Goal: Information Seeking & Learning: Learn about a topic

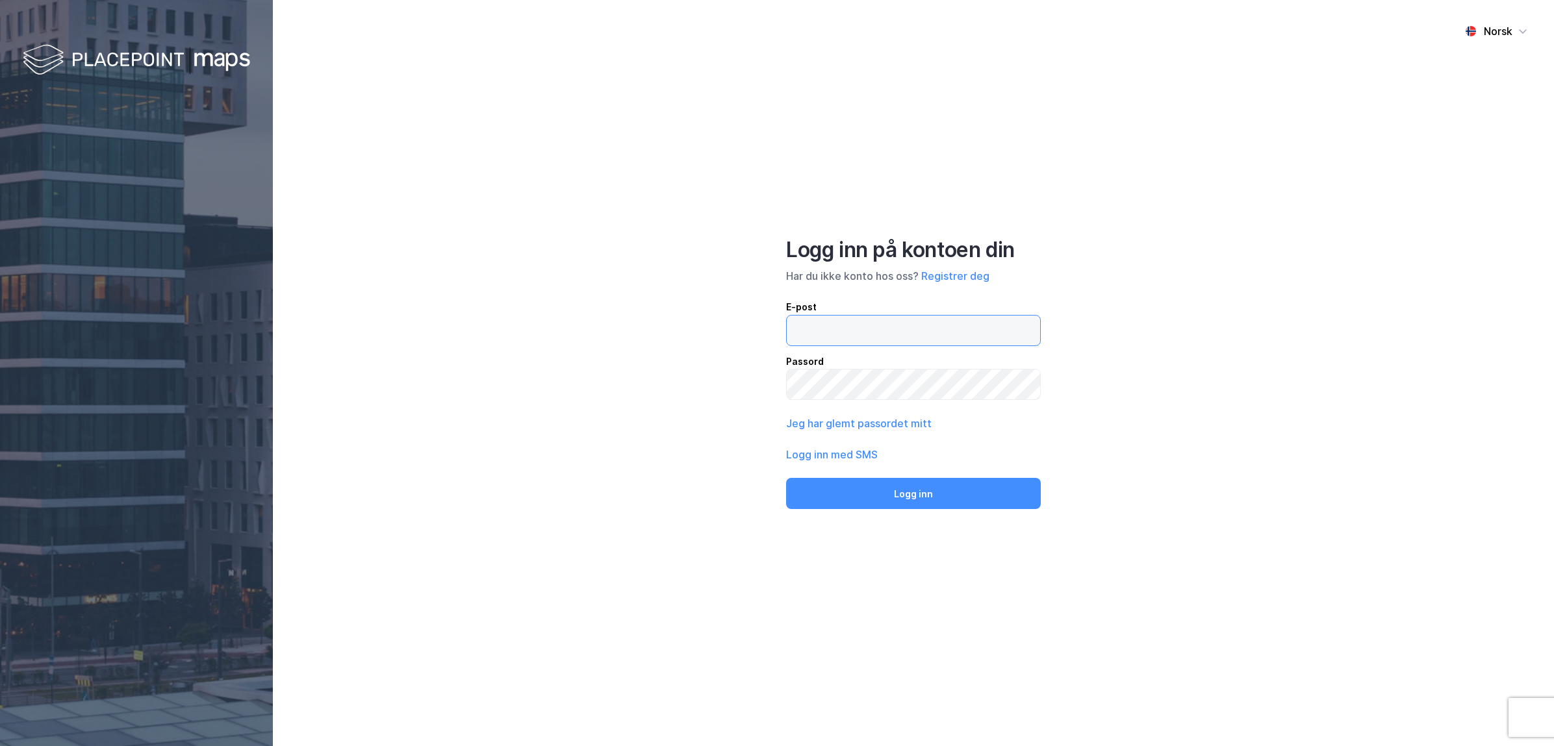
click at [834, 323] on input "email" at bounding box center [913, 331] width 253 height 30
type input "[EMAIL_ADDRESS][DOMAIN_NAME]"
click at [876, 496] on button "Logg inn" at bounding box center [913, 493] width 255 height 31
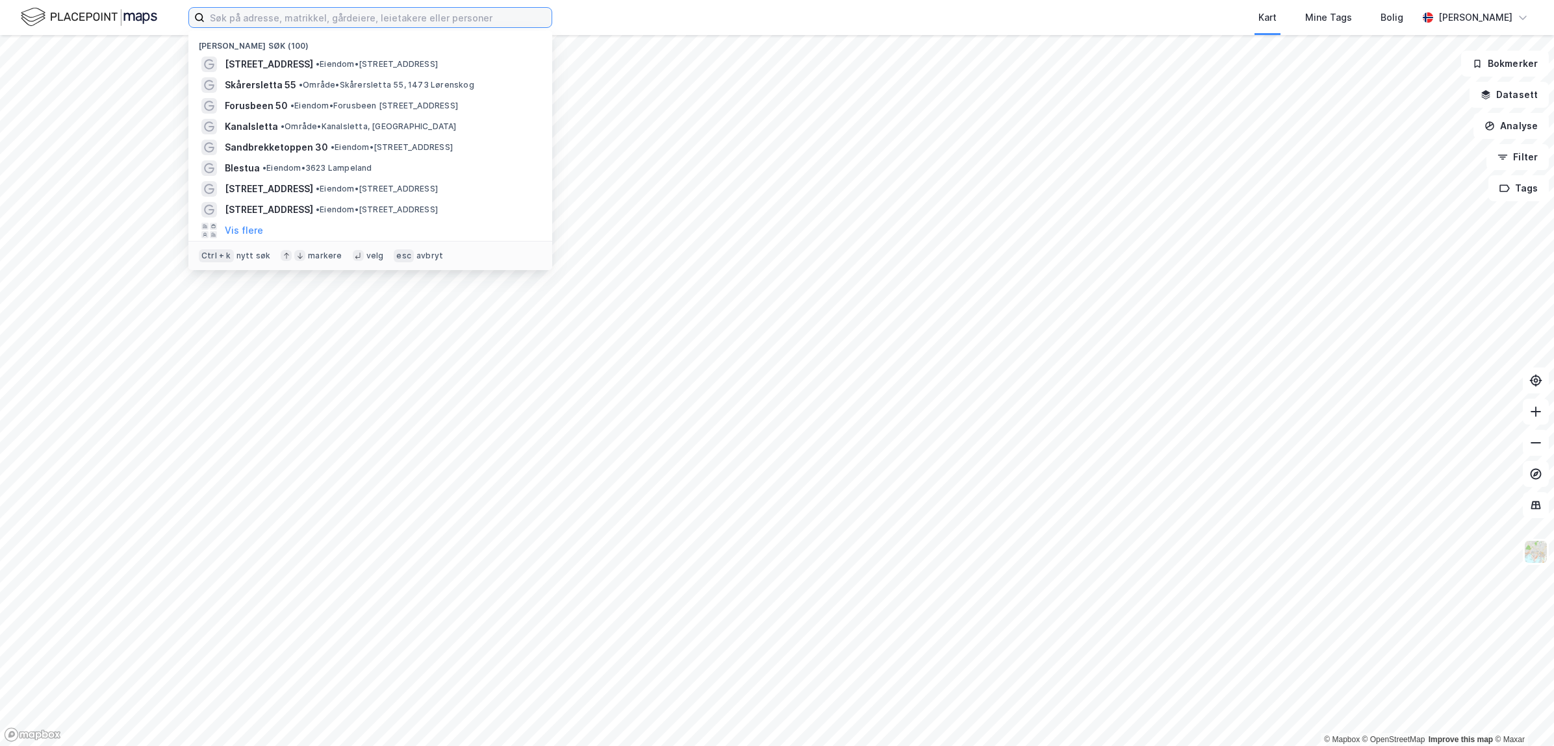
click at [351, 16] on input at bounding box center [378, 17] width 347 height 19
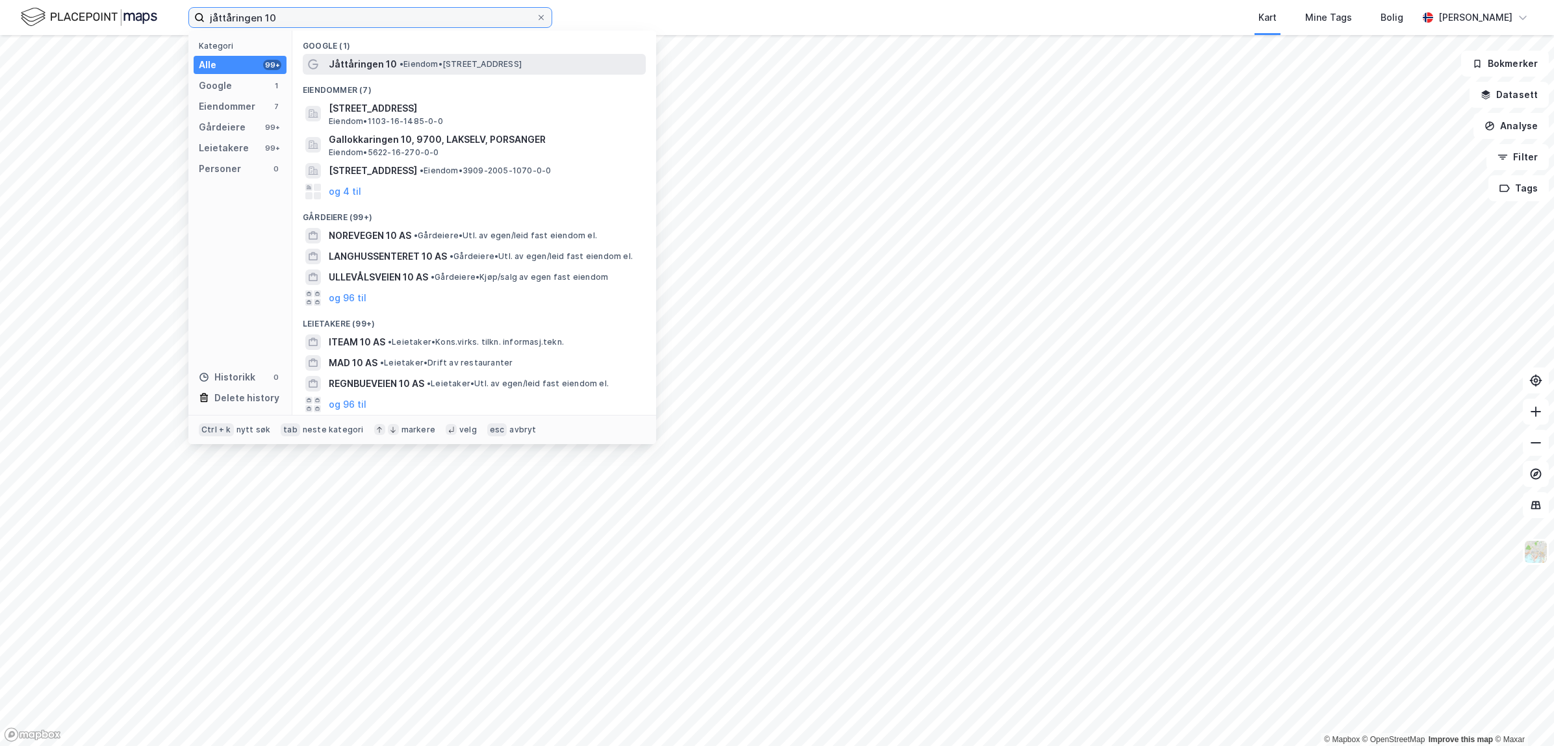
type input "jåttåringen 10"
click at [415, 60] on span "• Eiendom • [STREET_ADDRESS]" at bounding box center [461, 64] width 122 height 10
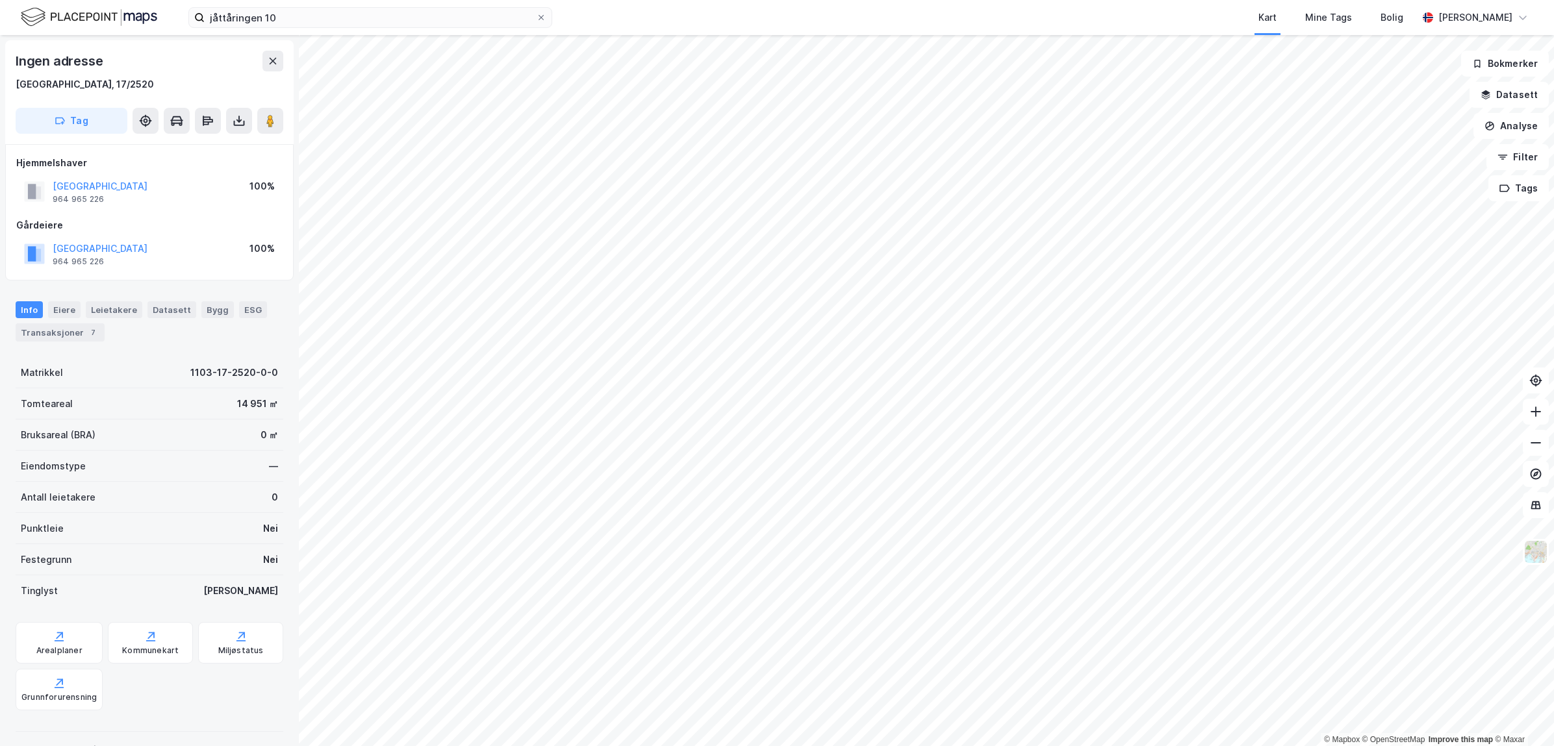
click at [116, 470] on div "Eiendomstype —" at bounding box center [150, 466] width 268 height 31
click at [64, 310] on div "Eiere" at bounding box center [64, 309] width 32 height 17
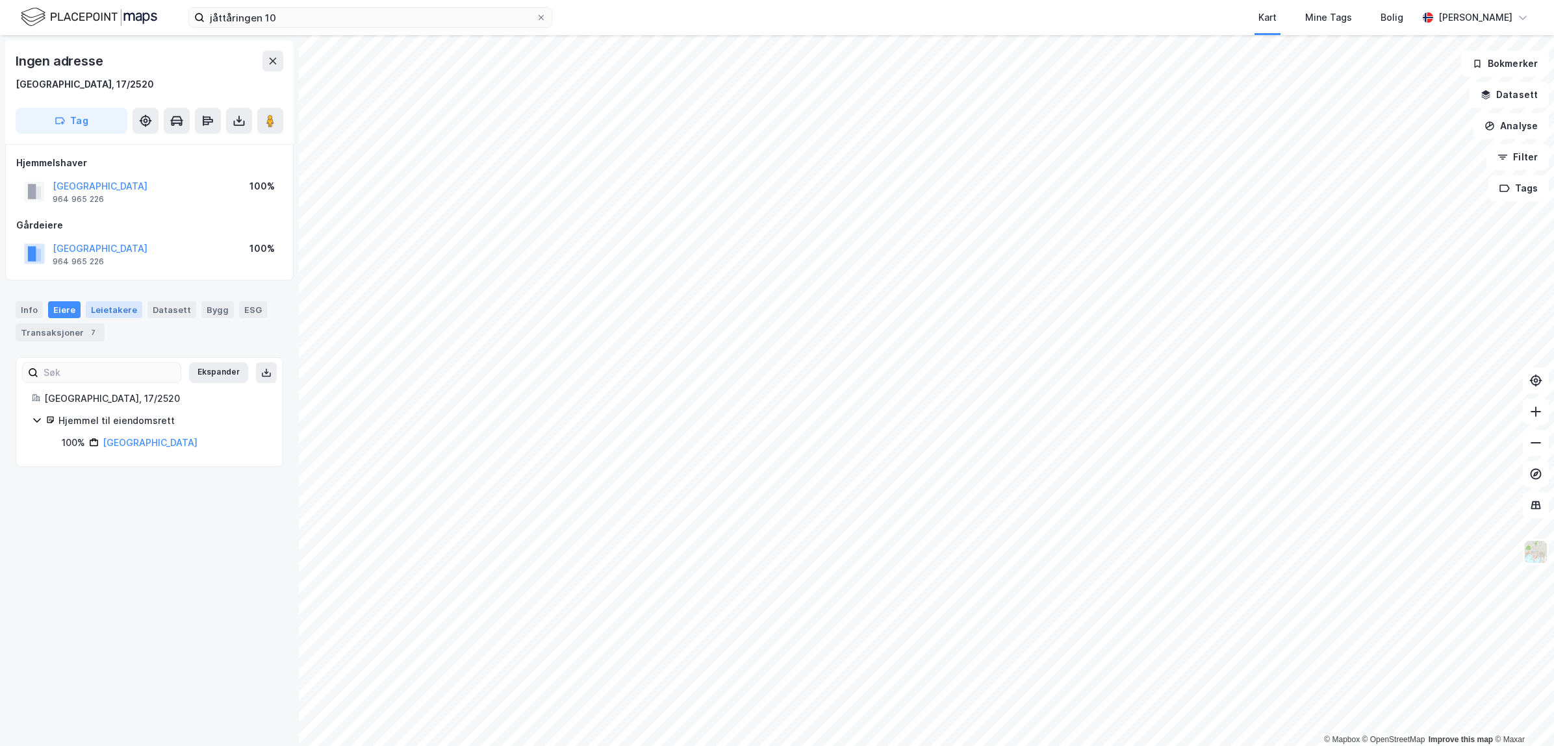
click at [111, 312] on div "Leietakere" at bounding box center [114, 309] width 57 height 17
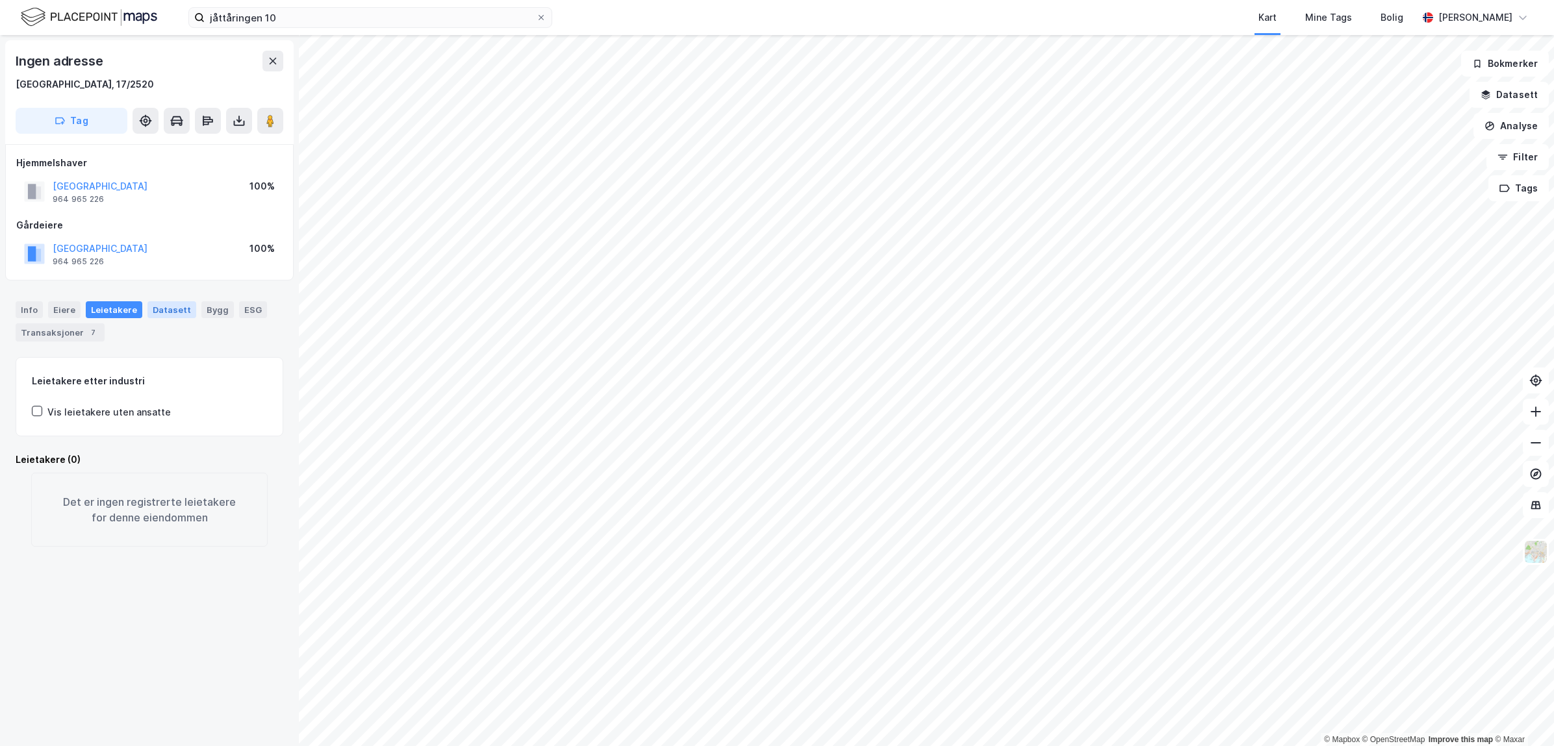
click at [147, 313] on div "Datasett" at bounding box center [171, 309] width 49 height 17
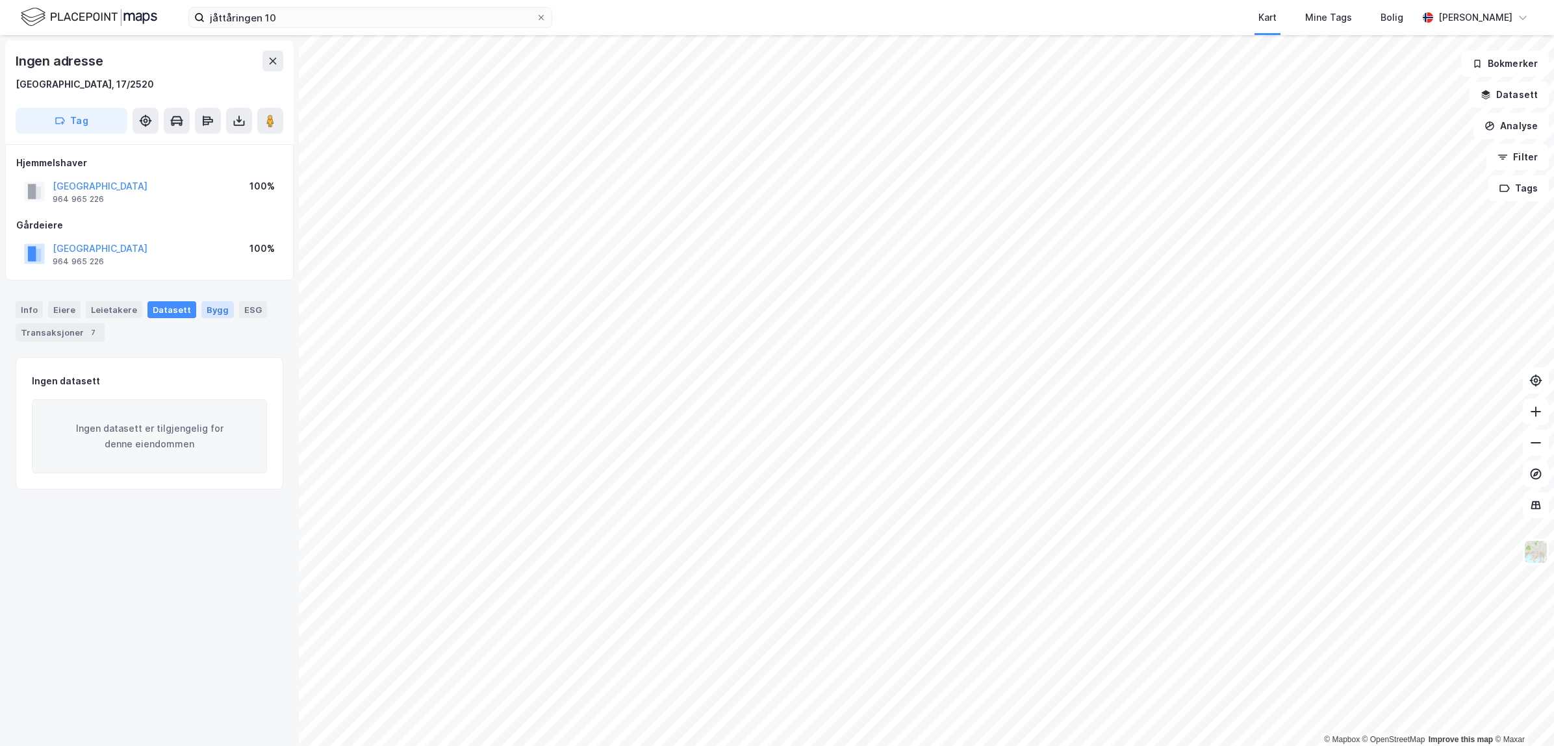
click at [201, 314] on div "Bygg" at bounding box center [217, 309] width 32 height 17
click at [223, 314] on div "Info [PERSON_NAME] Datasett Bygg ESG Transaksjoner 7" at bounding box center [150, 321] width 268 height 40
click at [32, 336] on div "Transaksjoner 7" at bounding box center [60, 333] width 89 height 18
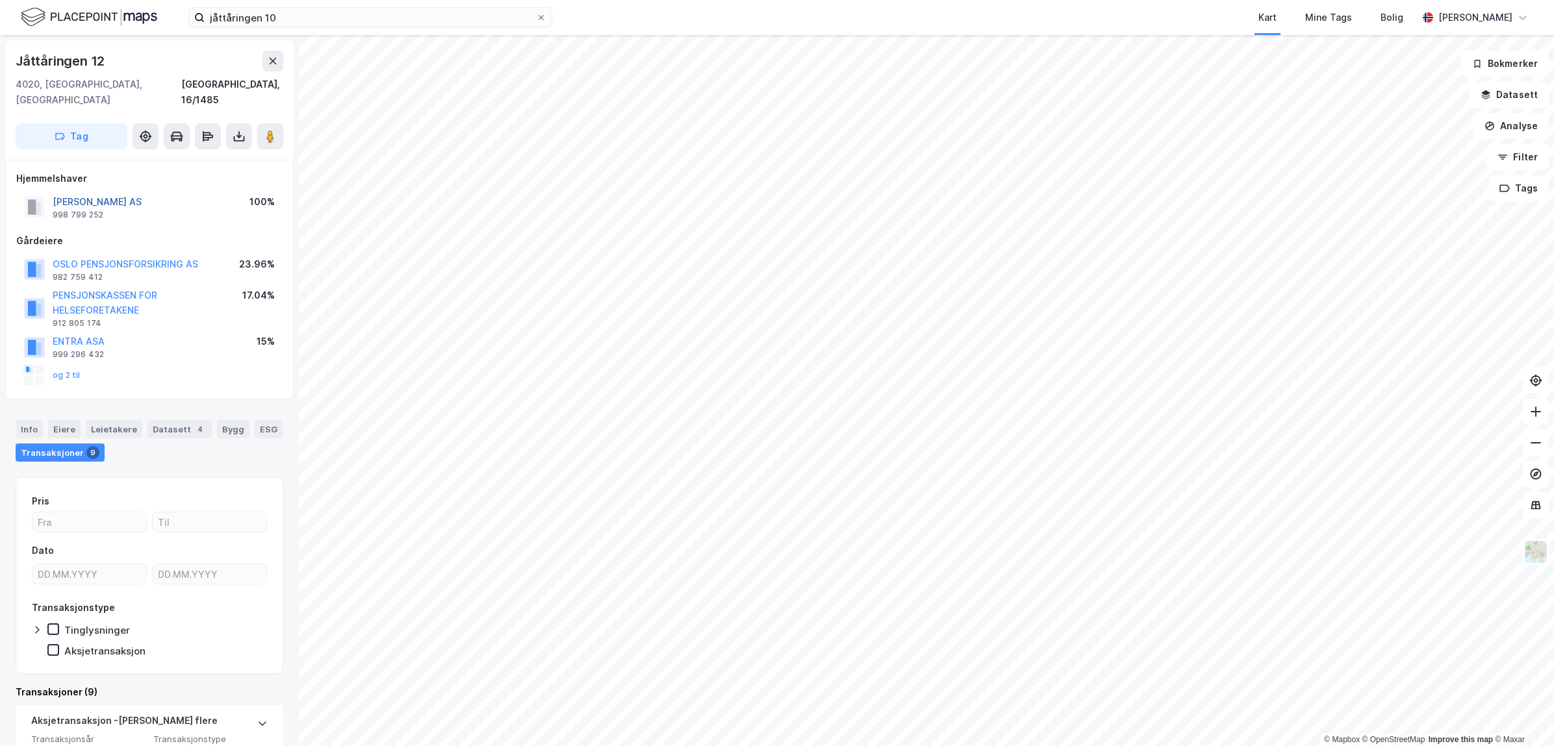
click at [0, 0] on button "[PERSON_NAME] AS" at bounding box center [0, 0] width 0 height 0
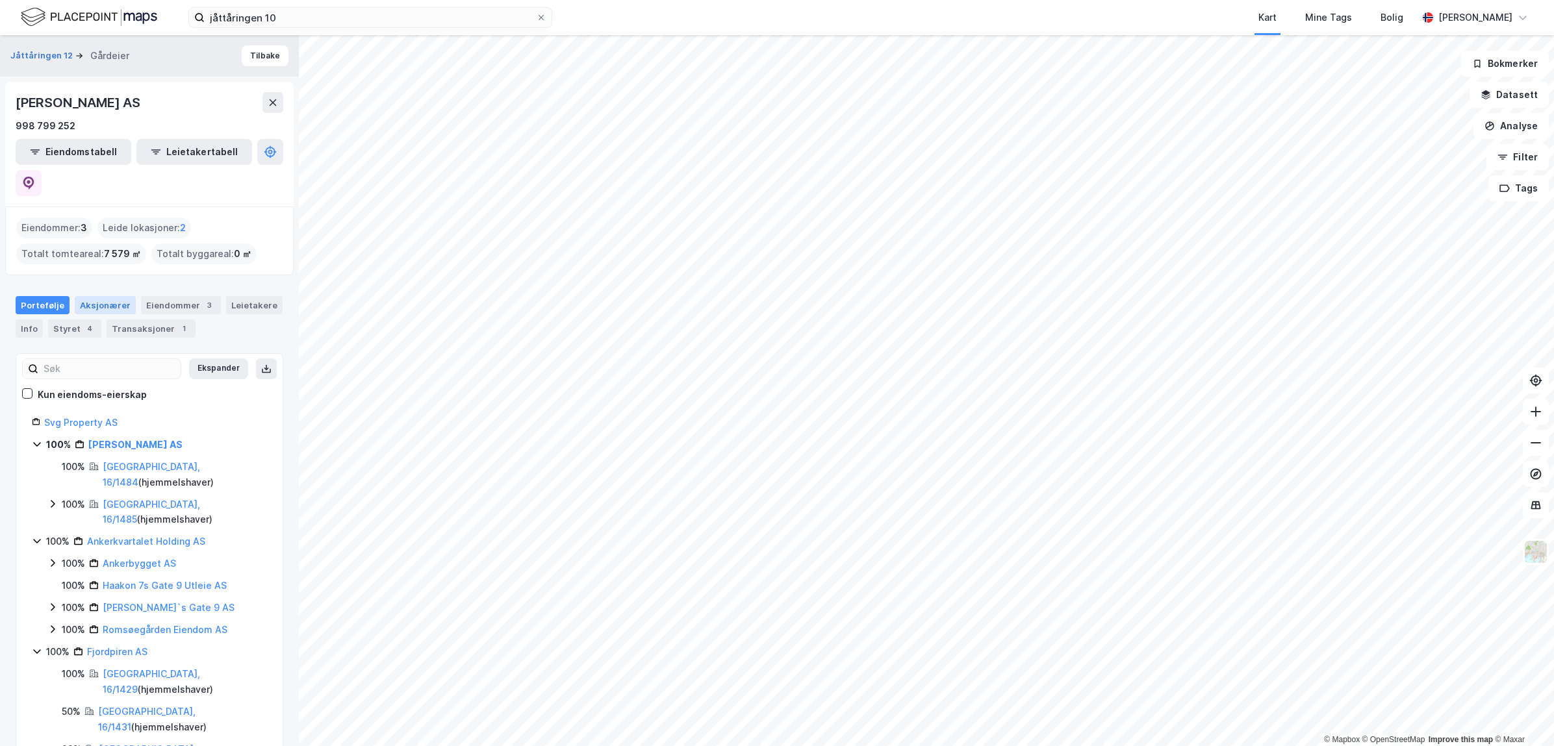
click at [104, 296] on div "Aksjonærer" at bounding box center [105, 305] width 61 height 18
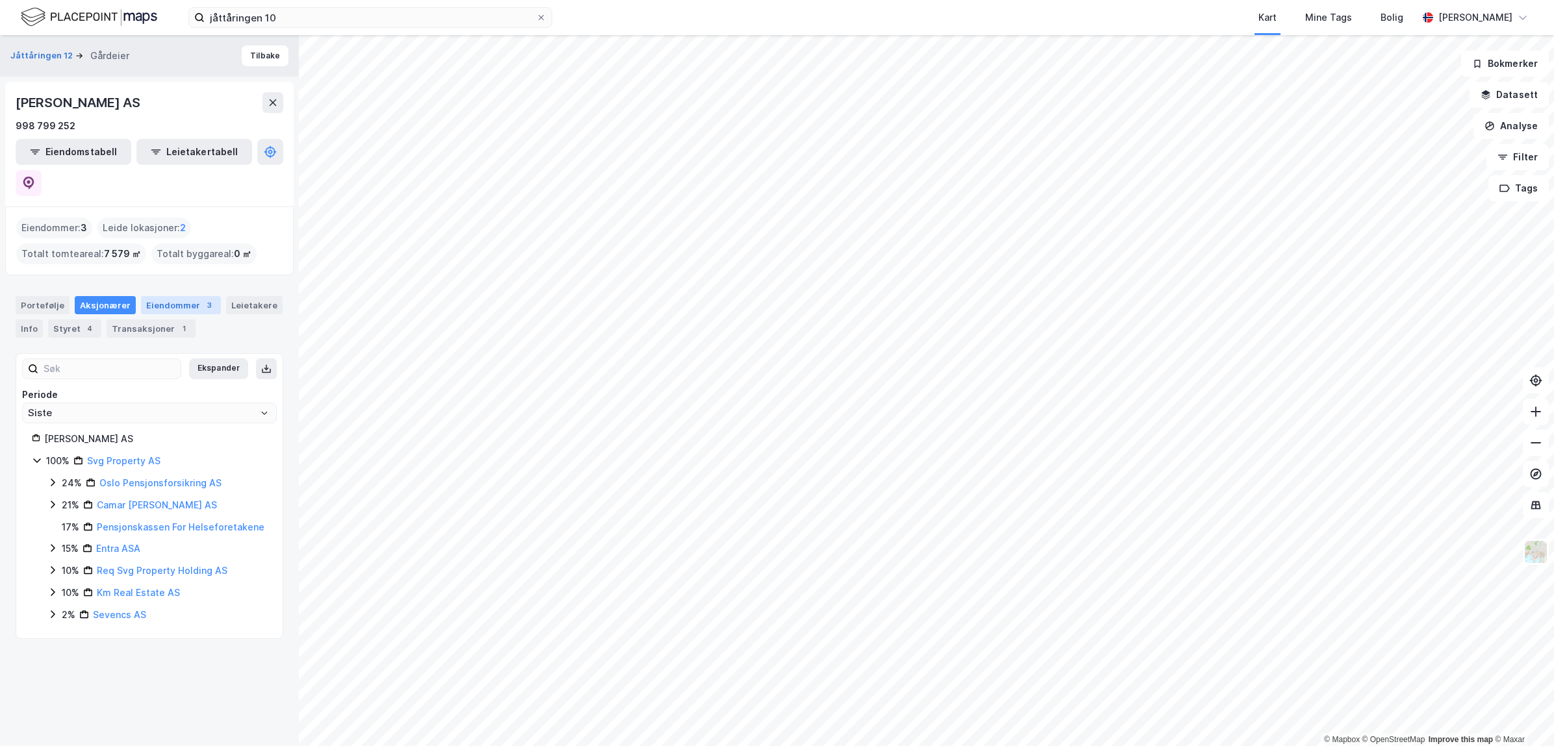
click at [159, 296] on div "Eiendommer 3" at bounding box center [181, 305] width 80 height 18
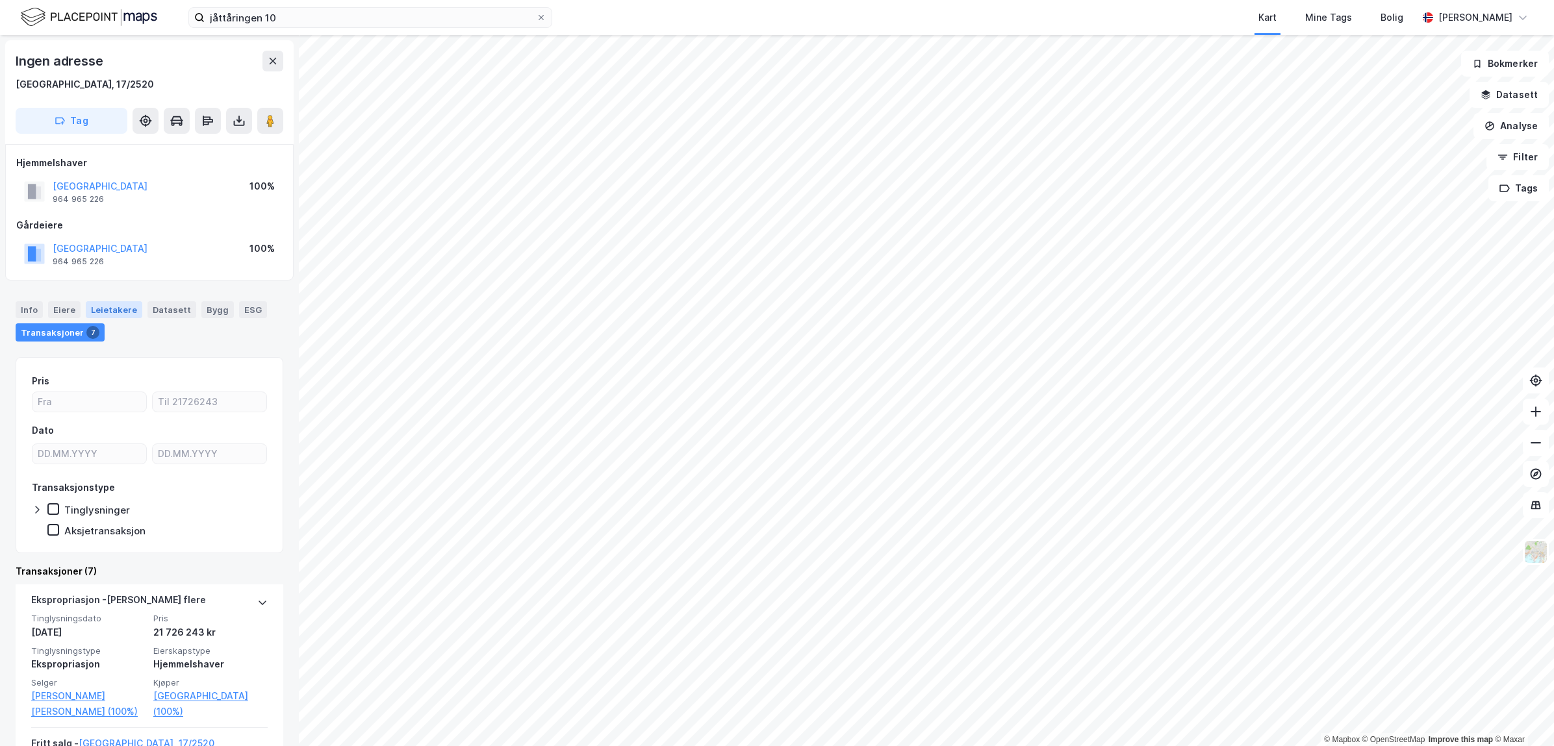
click at [92, 314] on div "Leietakere" at bounding box center [114, 309] width 57 height 17
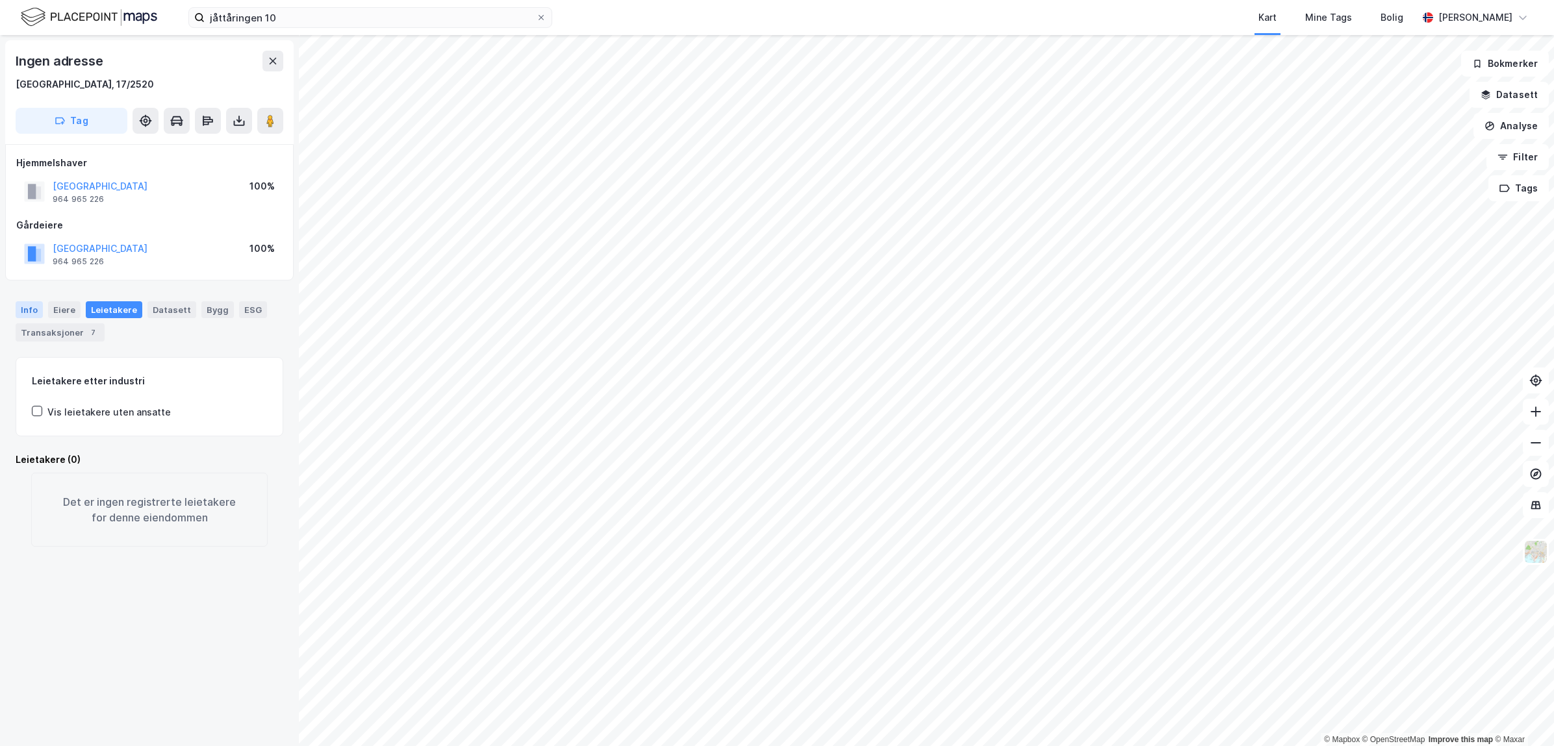
click at [34, 314] on div "Info" at bounding box center [29, 309] width 27 height 17
